Goal: Check status: Check status

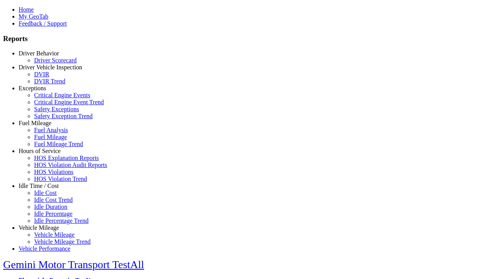
click at [45, 154] on link "Hours of Service" at bounding box center [40, 151] width 42 height 7
click at [50, 161] on link "HOS Explanation Reports" at bounding box center [66, 158] width 65 height 7
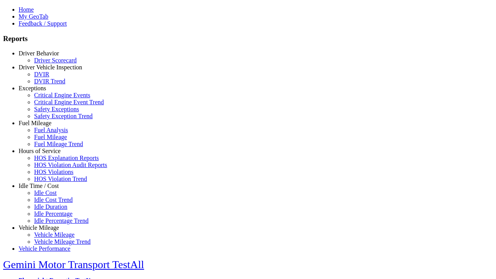
type input "**********"
type input "*********"
